Goal: Information Seeking & Learning: Learn about a topic

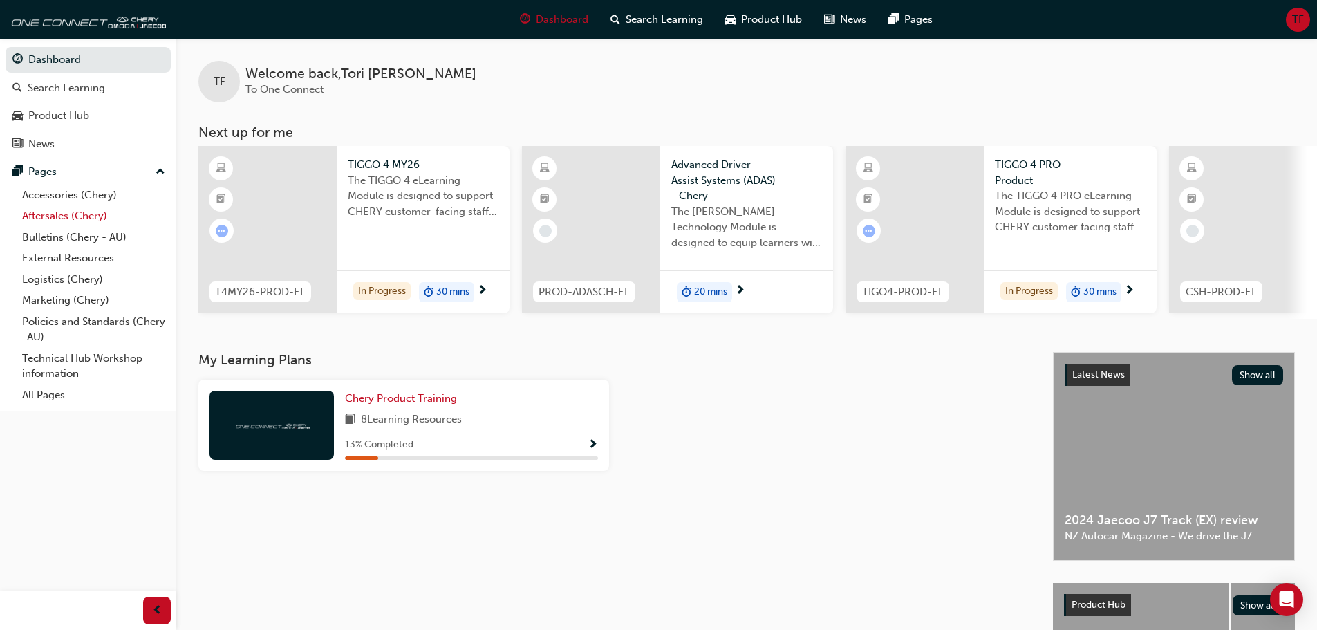
click at [95, 218] on link "Aftersales (Chery)" at bounding box center [94, 215] width 154 height 21
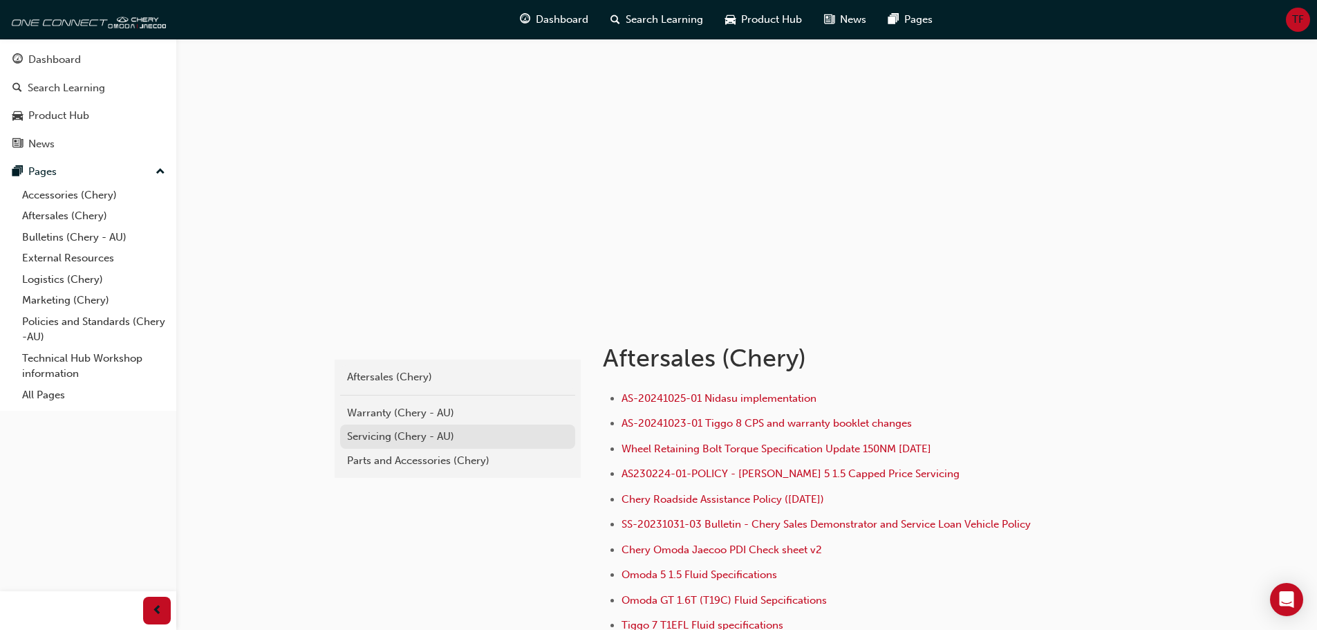
click at [423, 434] on div "Servicing (Chery - AU)" at bounding box center [457, 437] width 221 height 16
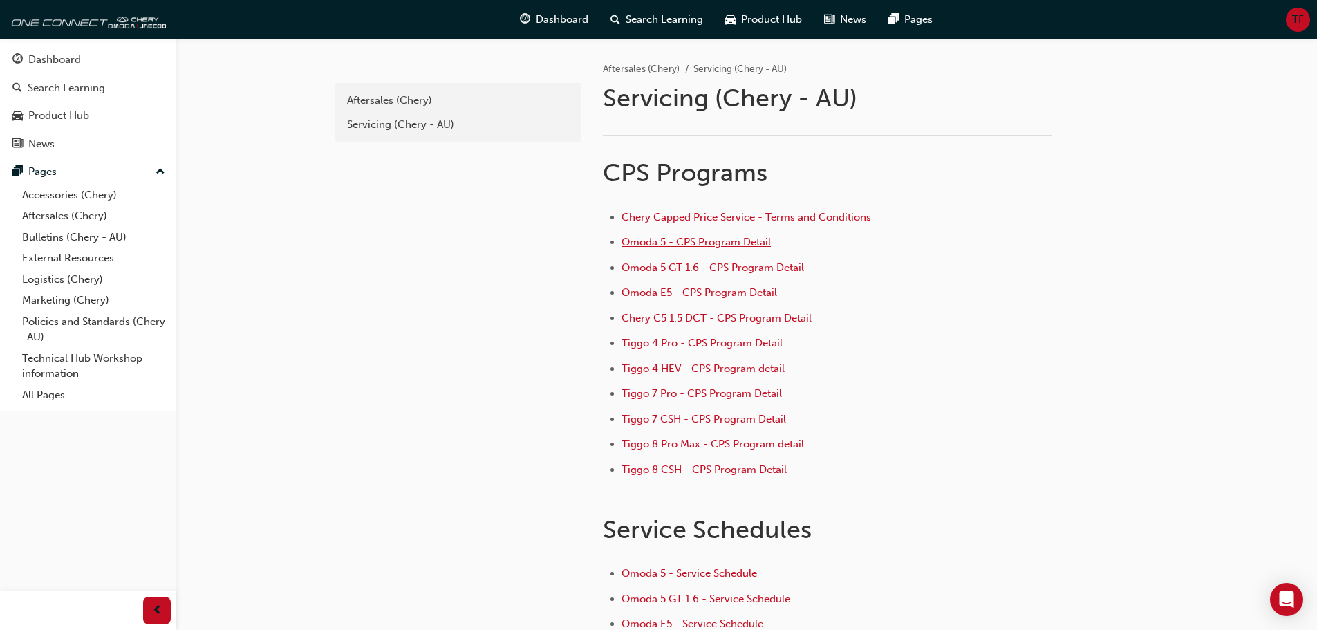
click at [733, 237] on span "Omoda 5 - CPS Program Detail" at bounding box center [695, 242] width 149 height 12
